Goal: Transaction & Acquisition: Purchase product/service

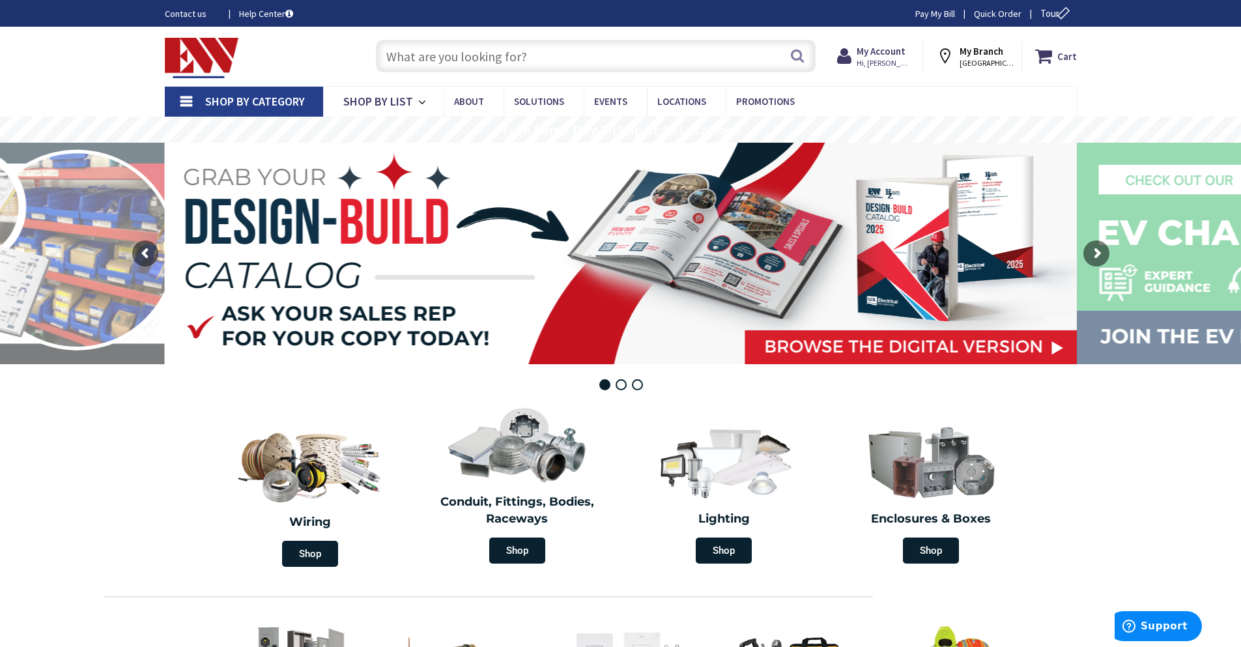
type input "S Water Ln, Tappahannock, VA 22560, [GEOGRAPHIC_DATA]"
click at [441, 60] on input "text" at bounding box center [596, 56] width 440 height 33
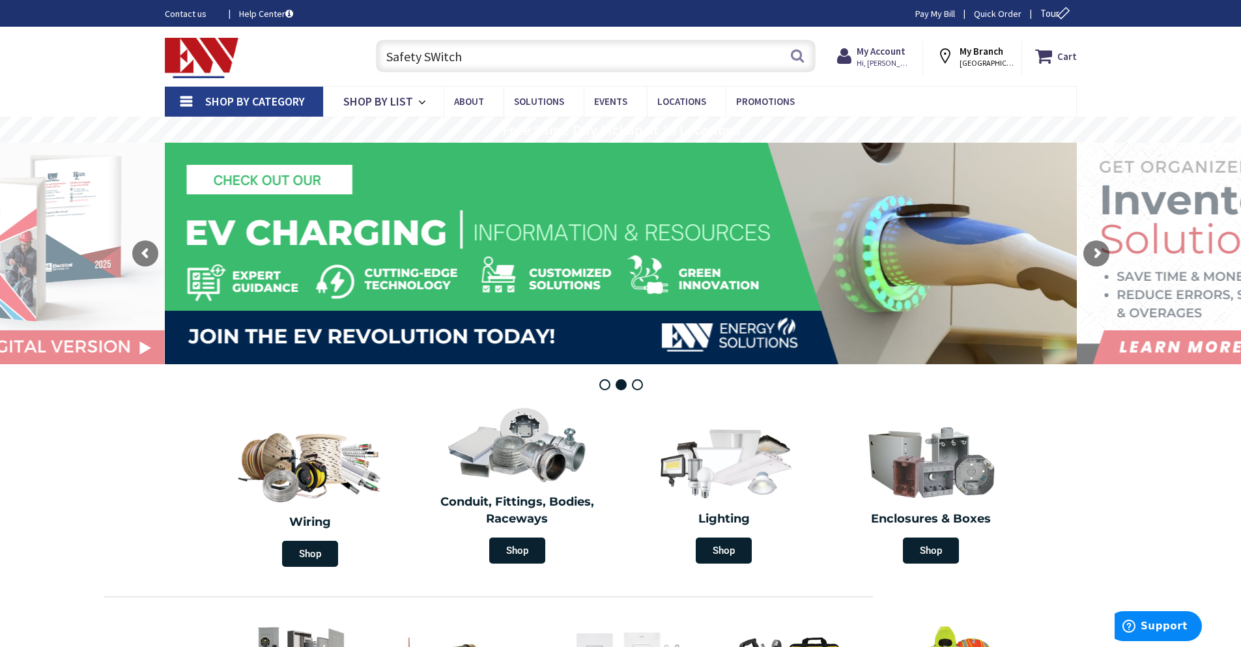
click at [440, 63] on input "Safety SWitch" at bounding box center [596, 56] width 440 height 33
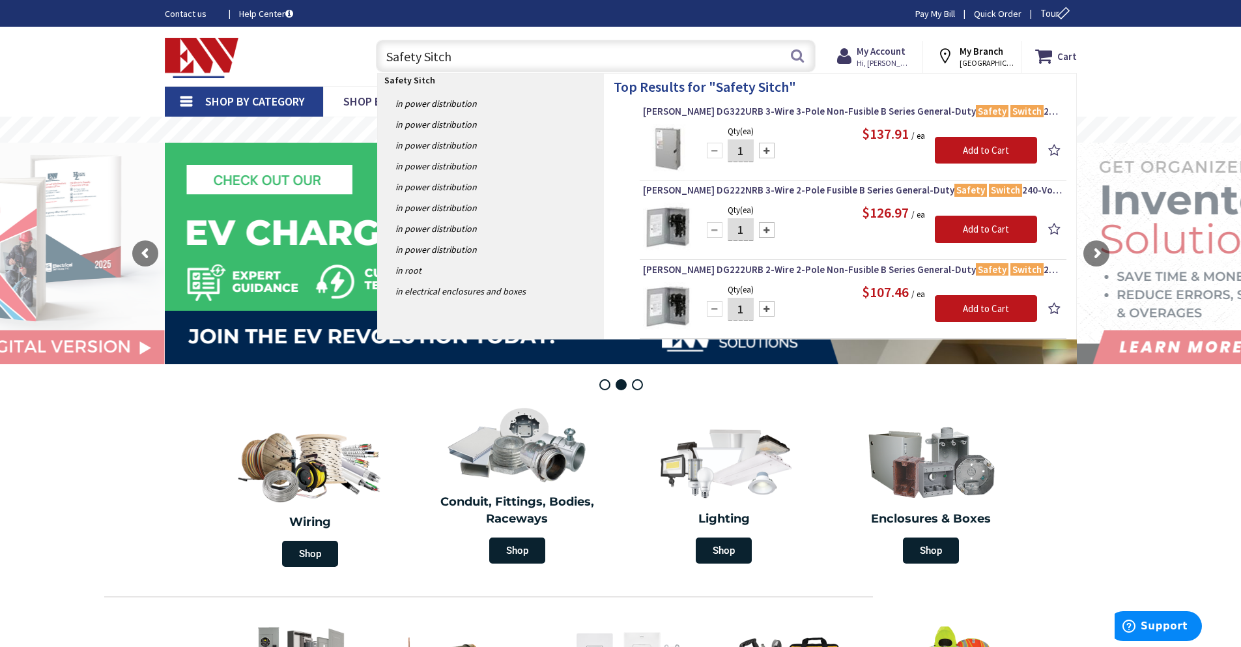
type input "Safety Switch"
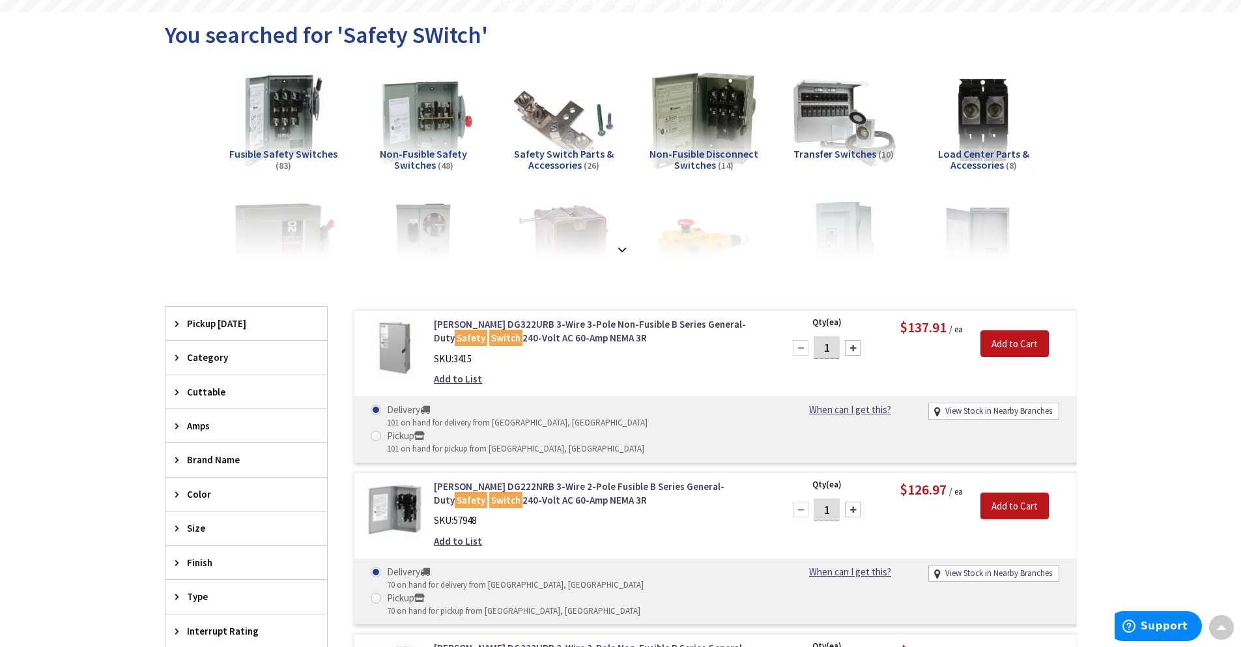
click at [205, 425] on span "Amps" at bounding box center [240, 426] width 106 height 14
click at [203, 470] on span "30 Amp" at bounding box center [246, 473] width 162 height 22
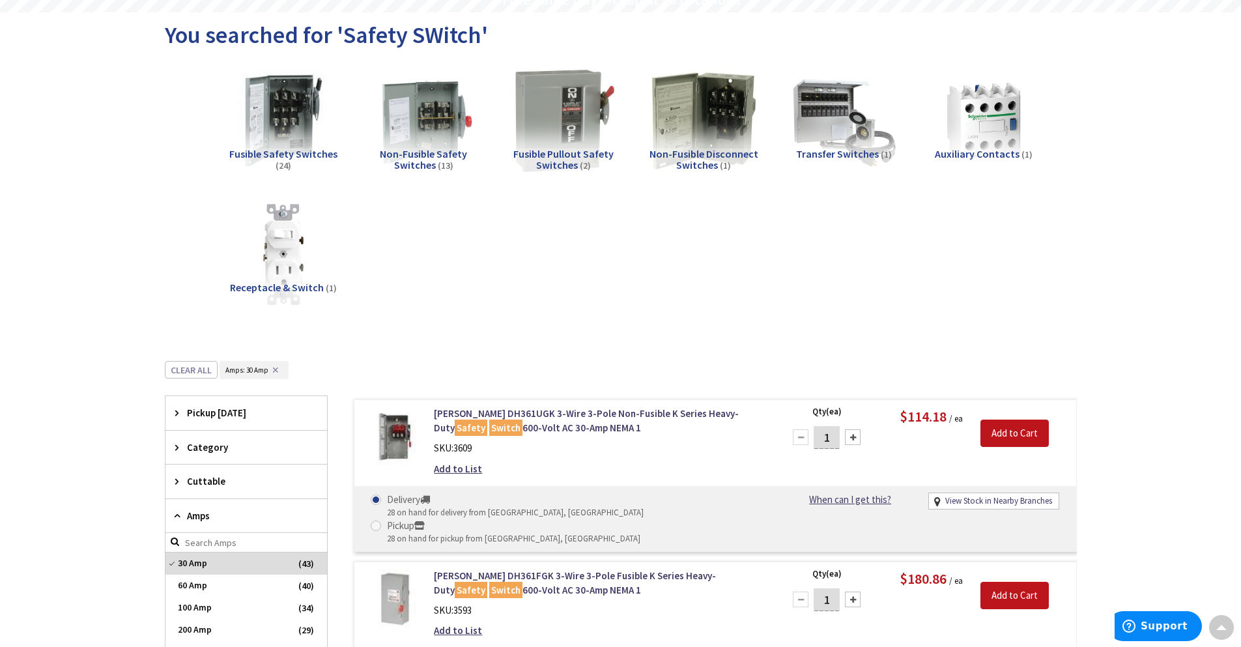
click at [257, 444] on span "Category" at bounding box center [240, 447] width 106 height 14
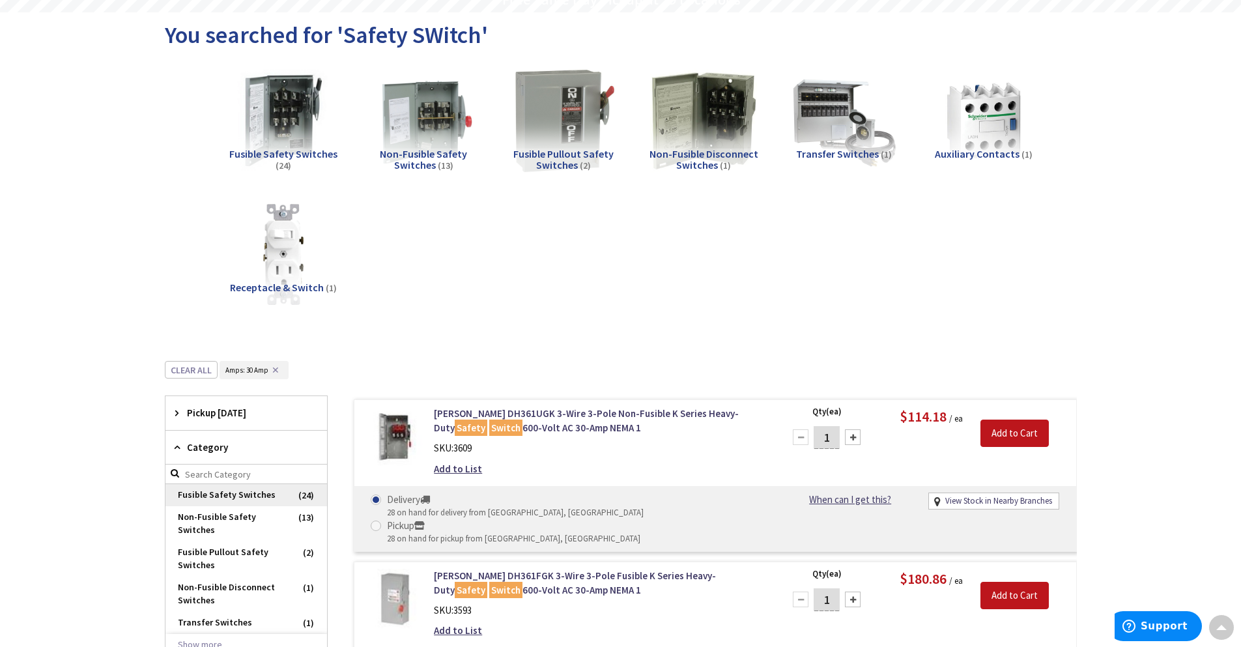
click at [251, 488] on span "Fusible Safety Switches" at bounding box center [246, 495] width 162 height 22
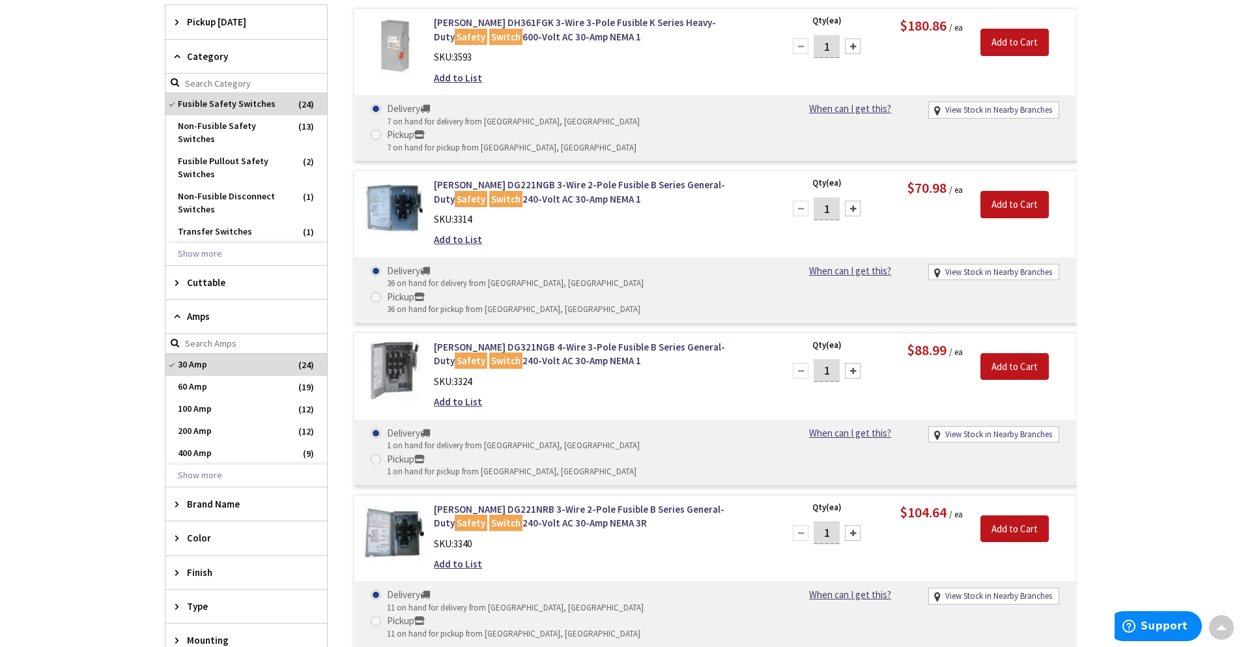
scroll to position [653, 0]
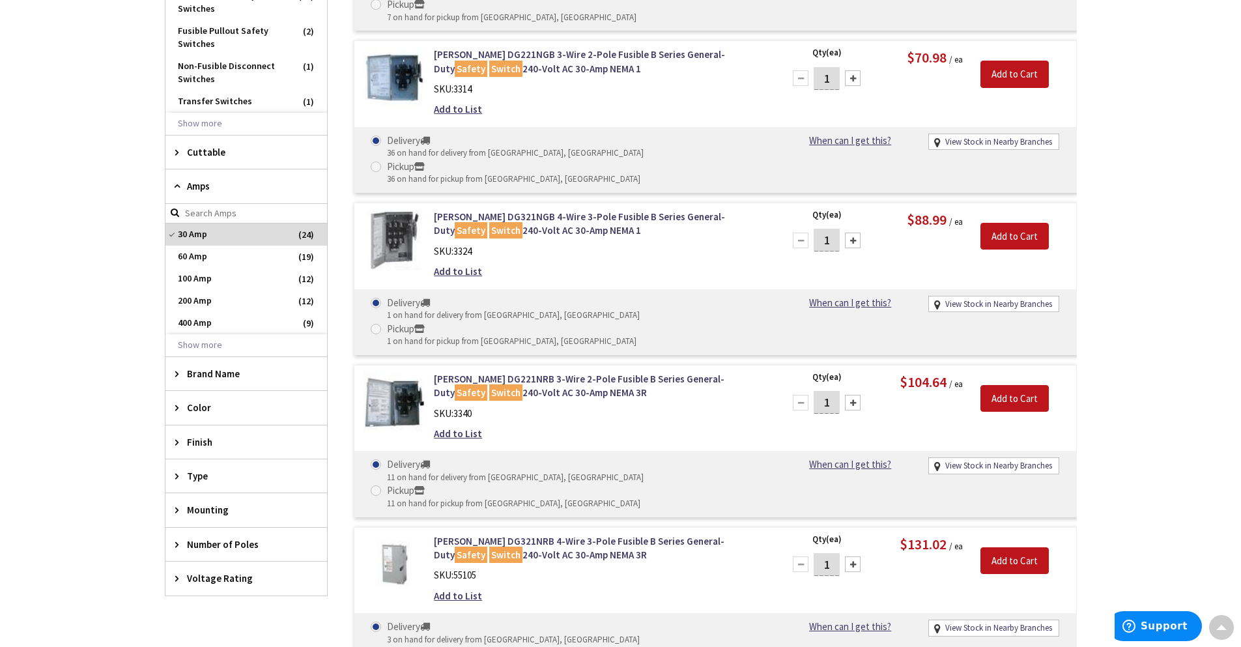
click at [246, 580] on span "Voltage Rating" at bounding box center [240, 578] width 106 height 14
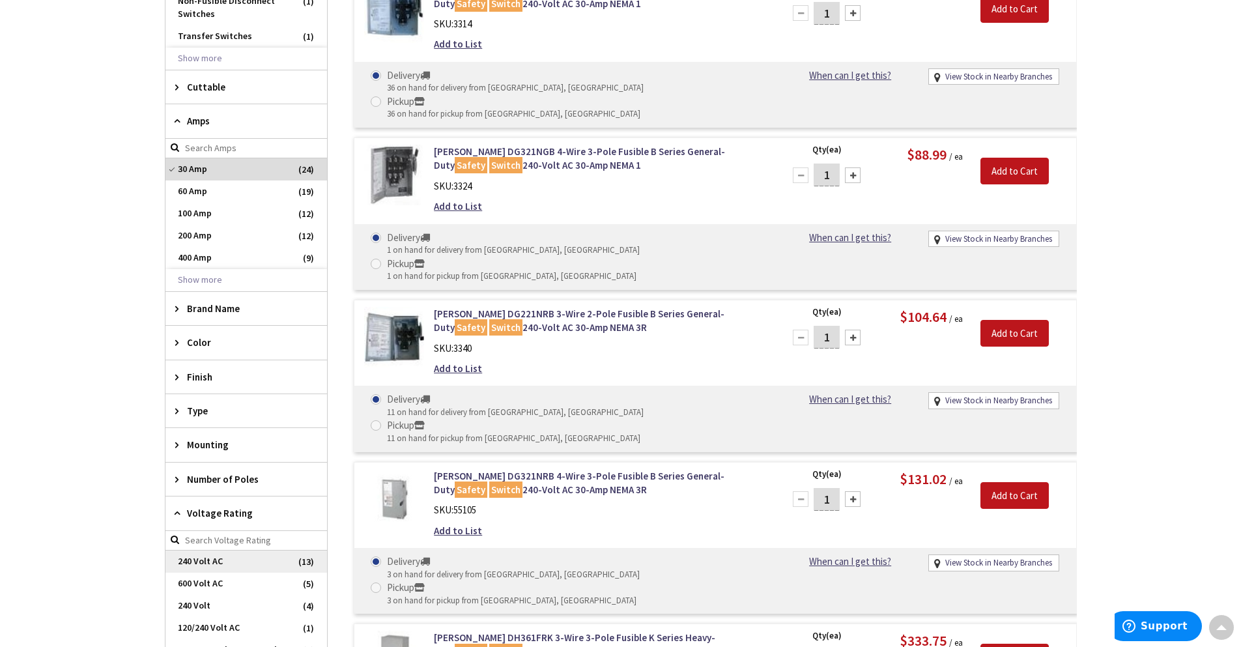
scroll to position [783, 0]
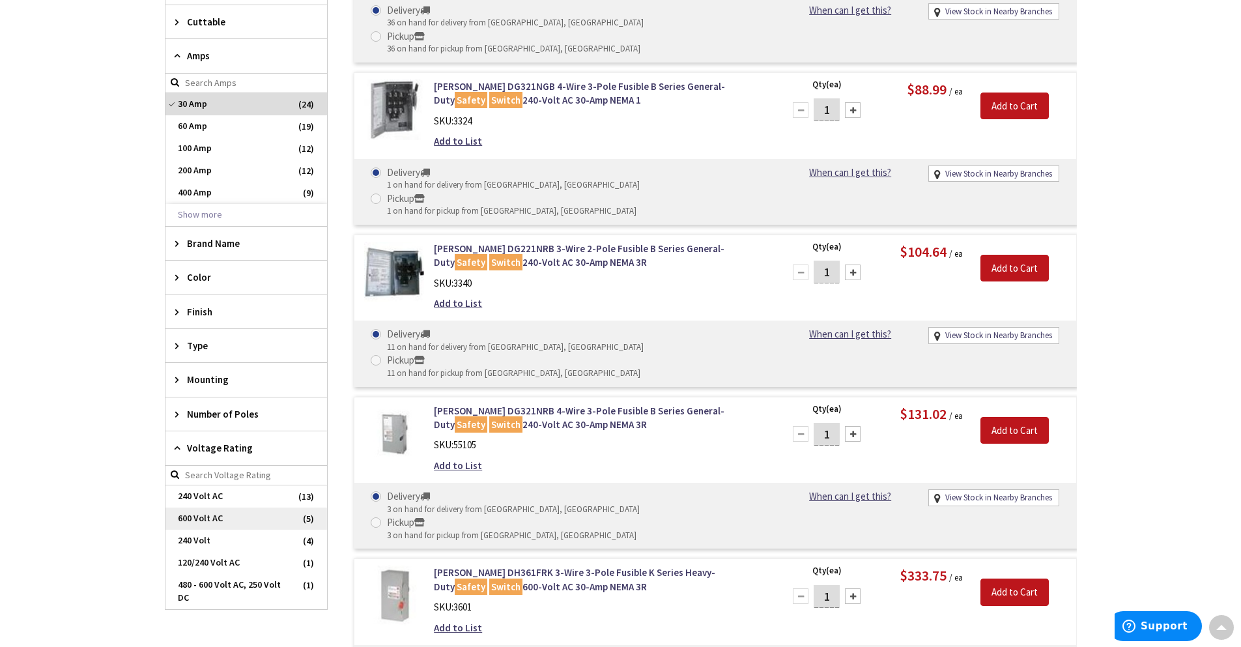
click at [243, 520] on span "600 Volt AC" at bounding box center [246, 518] width 162 height 22
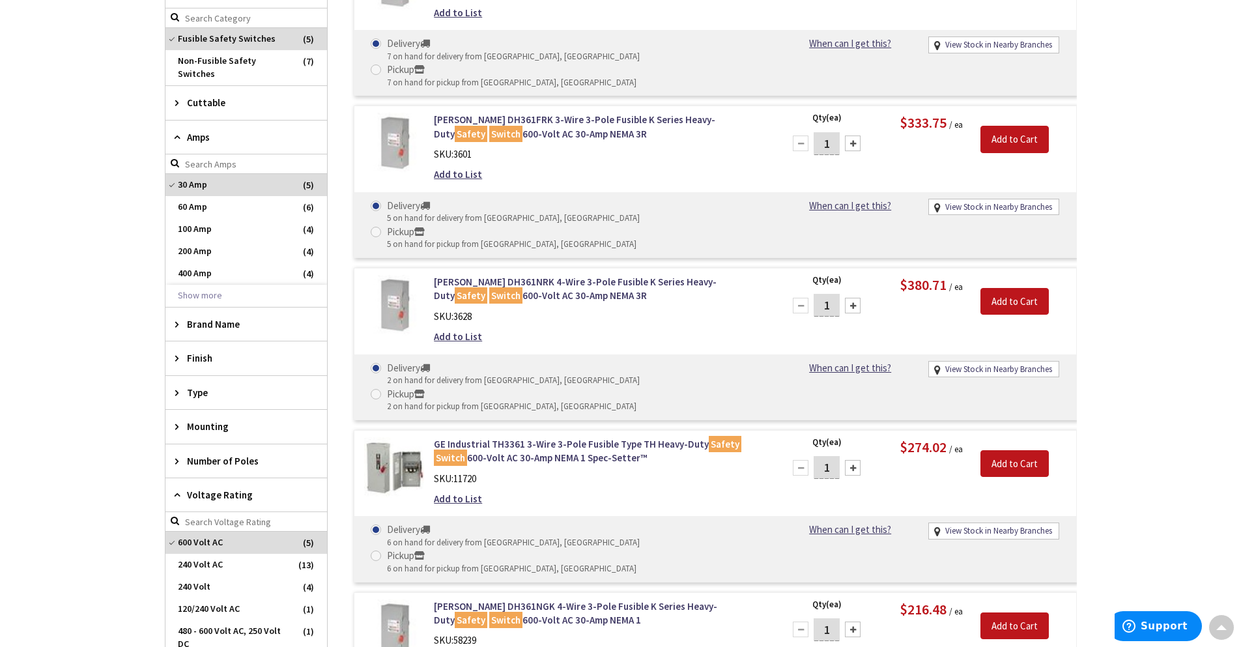
scroll to position [194, 0]
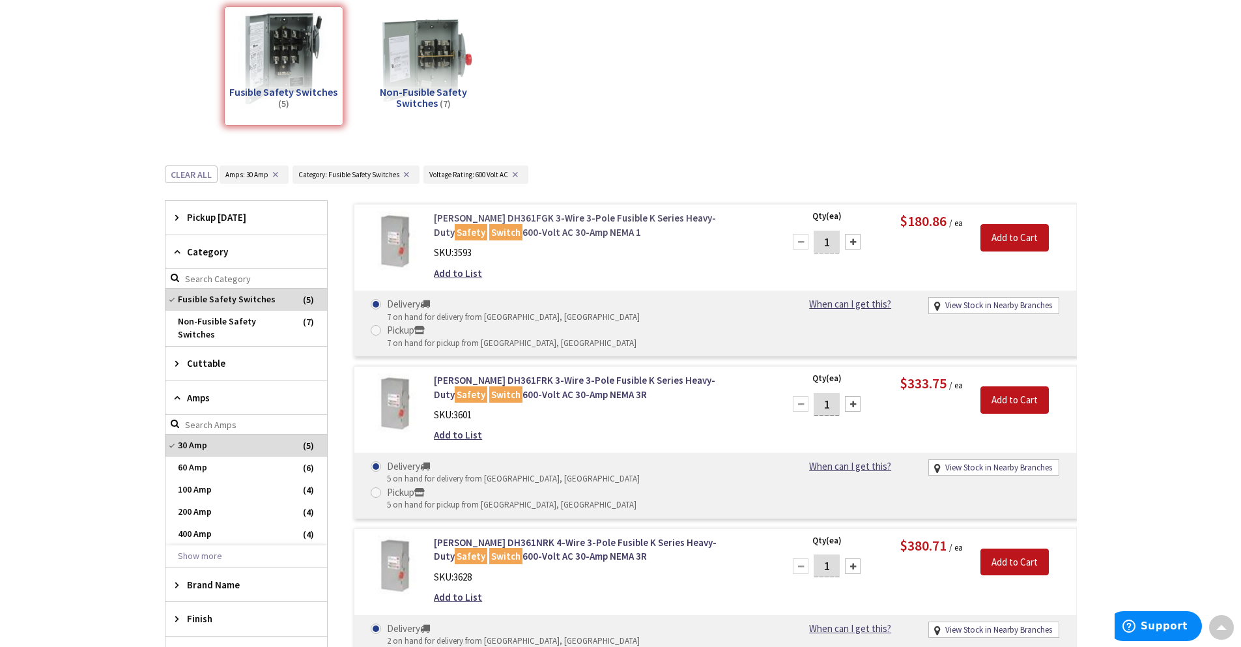
click at [464, 214] on link "Eaton DH361FGK 3-Wire 3-Pole Fusible K Series Heavy-Duty Safety Switch 600-Volt…" at bounding box center [600, 225] width 332 height 28
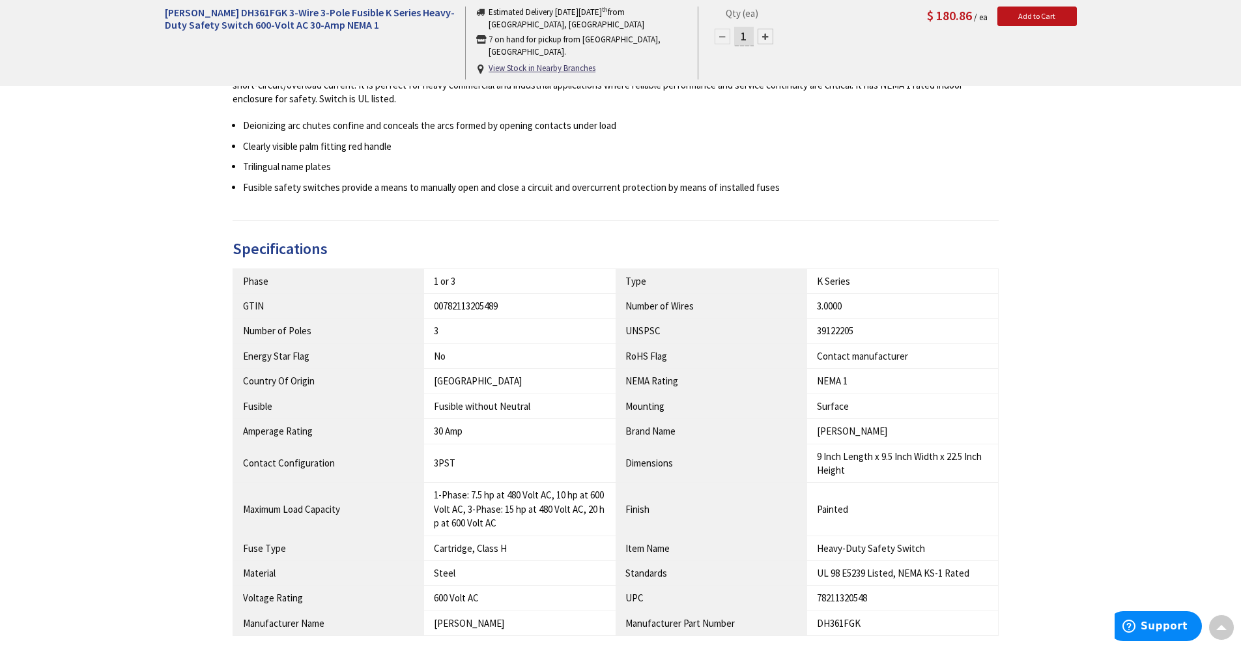
scroll to position [783, 0]
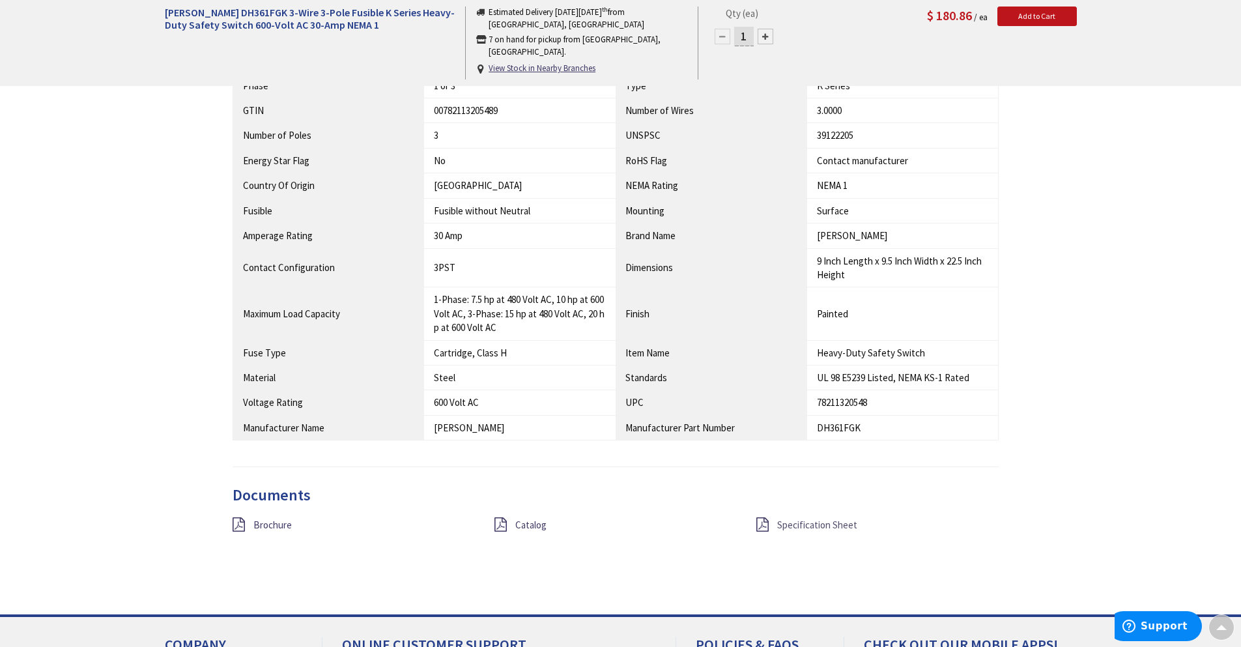
click at [806, 524] on span "Specification Sheet" at bounding box center [817, 524] width 80 height 12
